Goal: Contribute content: Add original content to the website for others to see

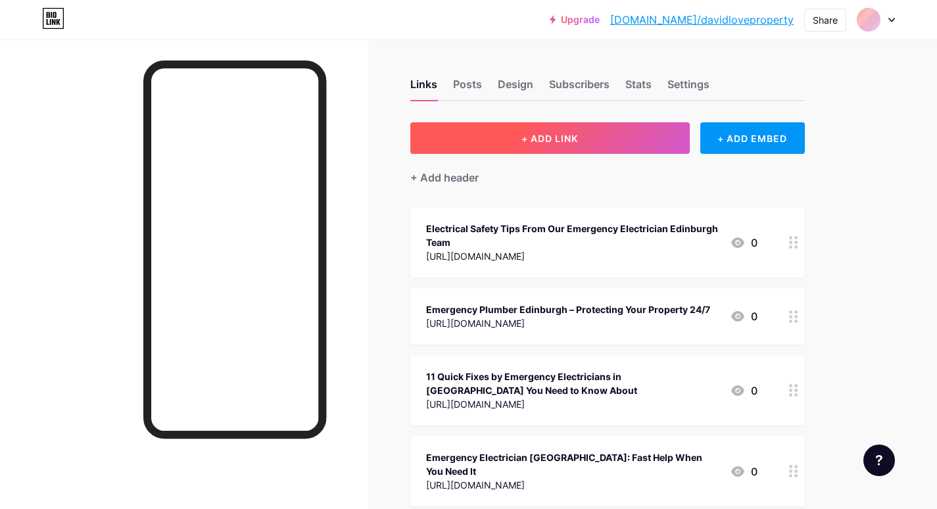
click at [565, 145] on button "+ ADD LINK" at bounding box center [549, 138] width 279 height 32
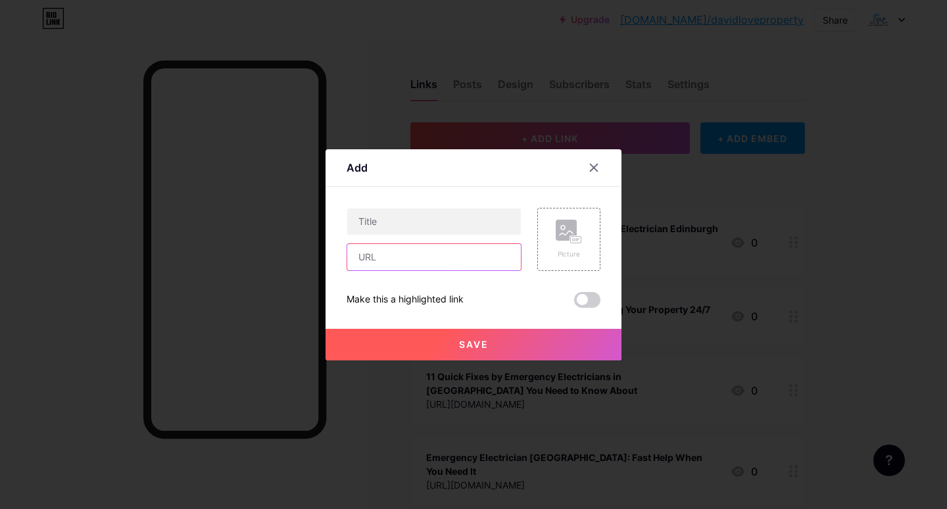
click at [379, 259] on input "text" at bounding box center [434, 257] width 174 height 26
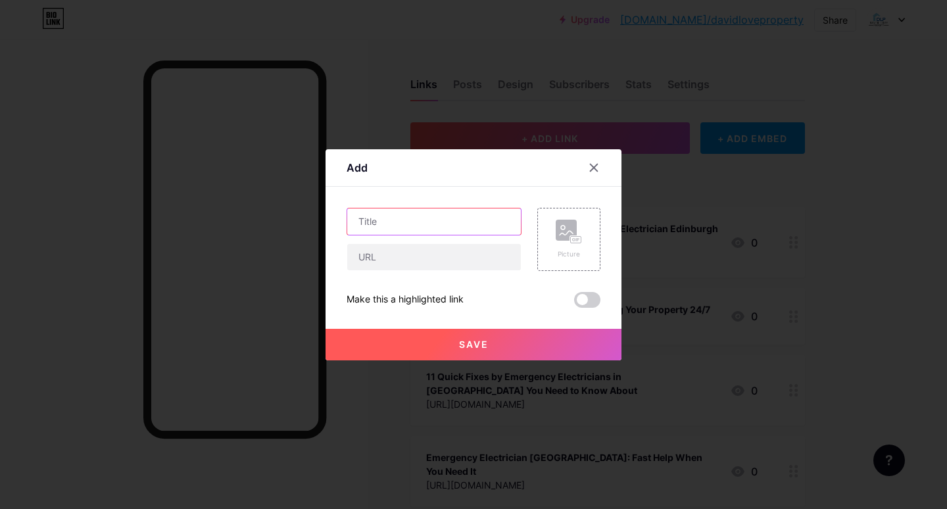
click at [370, 219] on input "text" at bounding box center [434, 221] width 174 height 26
paste input "Emergency Plumber Edinburgh — Fast, Reliable Help When You Need It Most"
type input "Emergency Plumber Edinburgh — Fast, Reliable Help When You Need It Most"
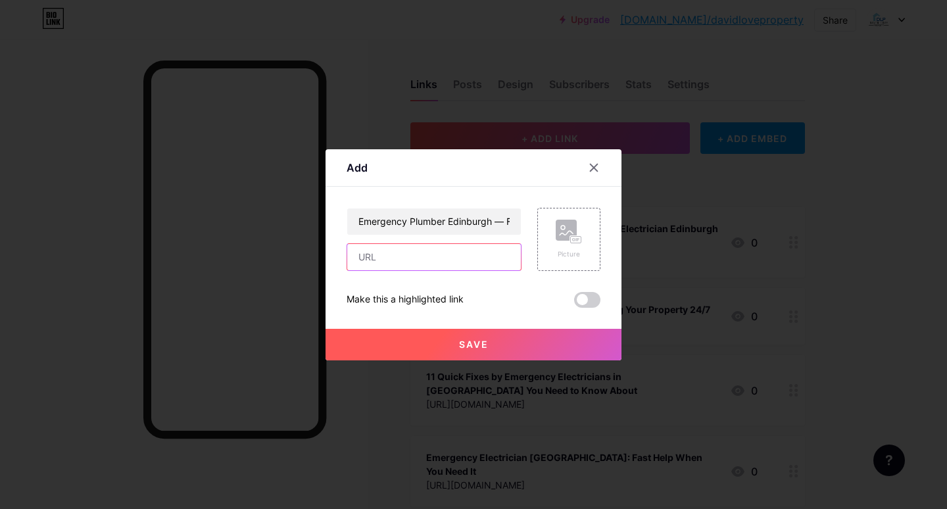
click at [362, 262] on input "text" at bounding box center [434, 257] width 174 height 26
paste input "[URL][DOMAIN_NAME]"
type input "[URL][DOMAIN_NAME]"
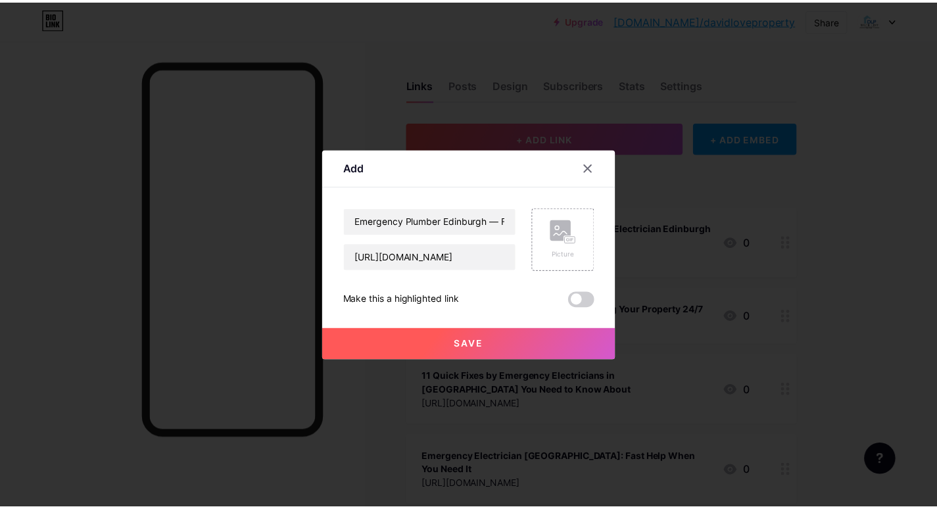
scroll to position [0, 0]
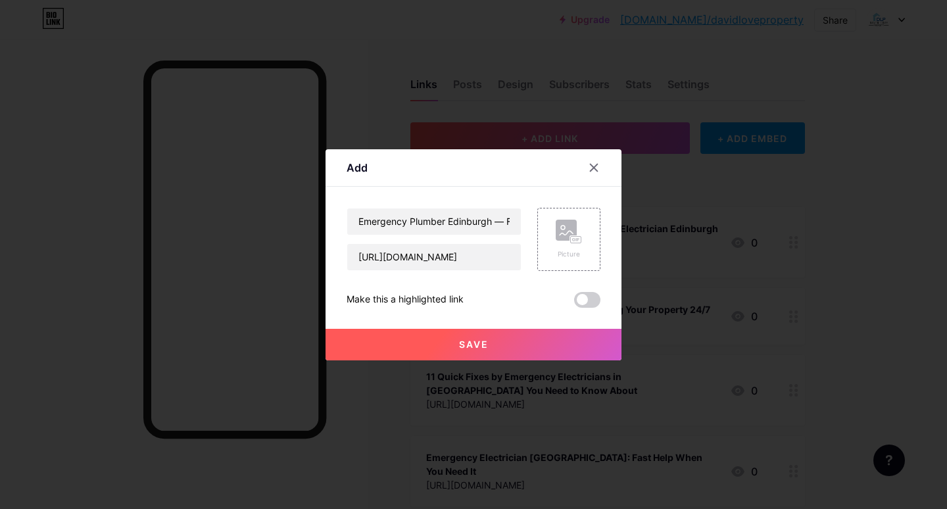
click at [423, 358] on button "Save" at bounding box center [473, 345] width 296 height 32
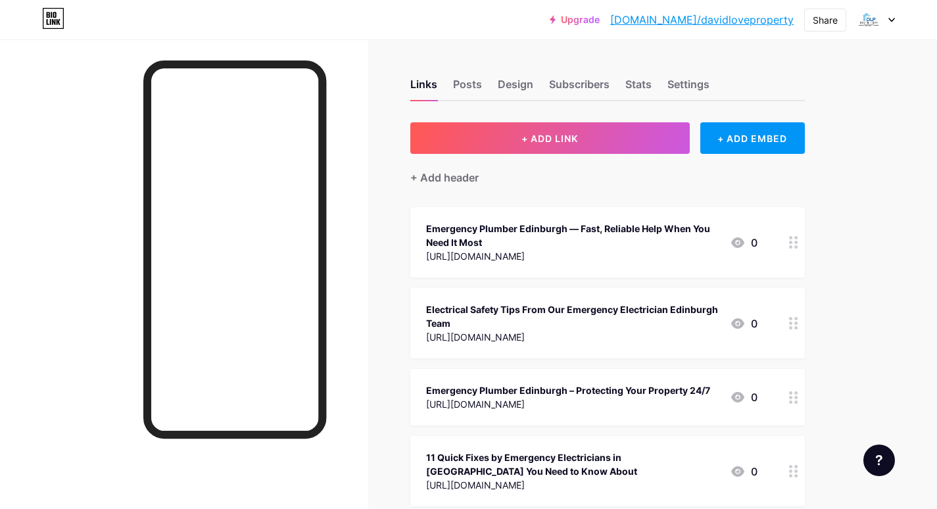
click at [686, 18] on link "[DOMAIN_NAME]/davidloveproperty" at bounding box center [701, 20] width 183 height 16
